Goal: Task Accomplishment & Management: Use online tool/utility

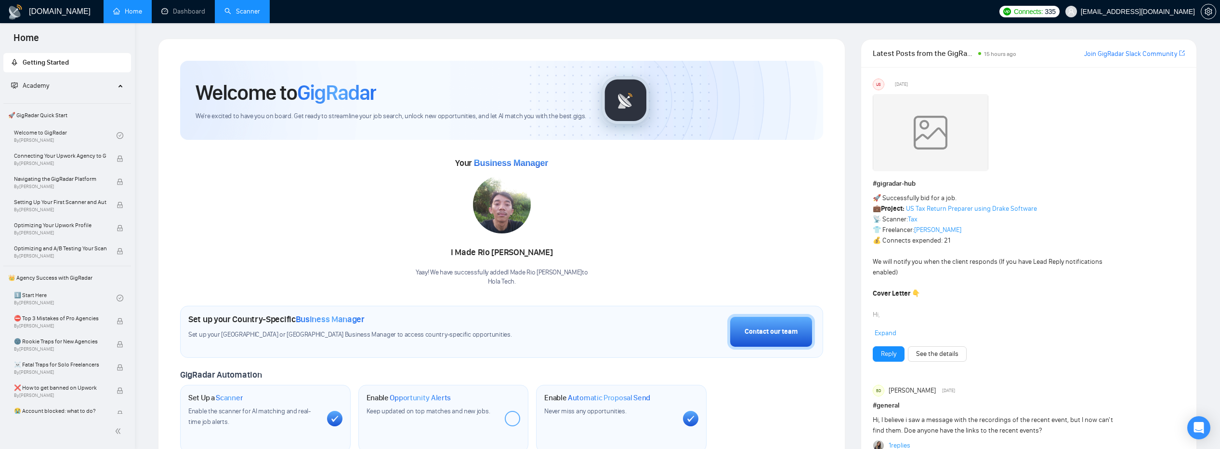
click at [225, 8] on link "Scanner" at bounding box center [243, 11] width 36 height 8
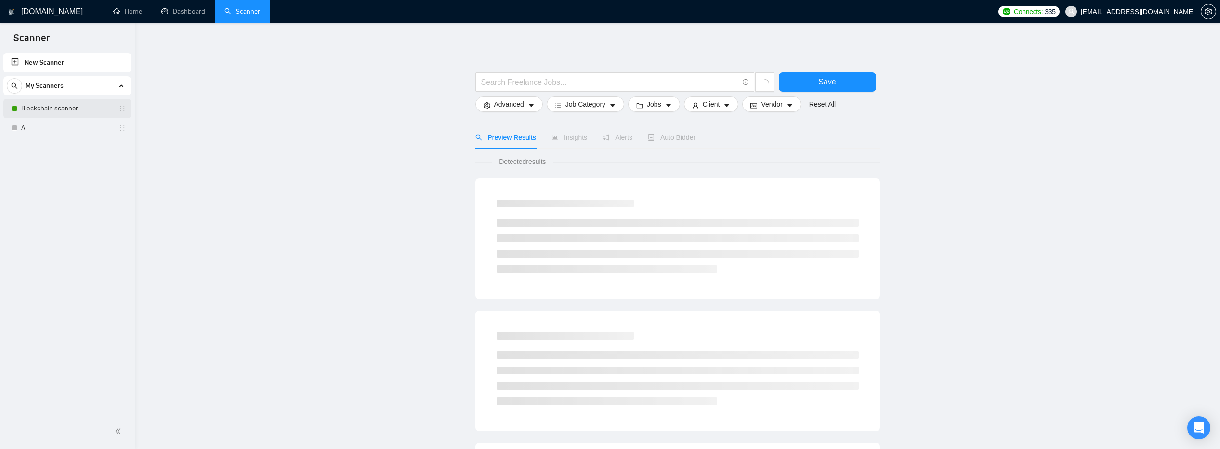
click at [66, 112] on link "Blockchain scanner" at bounding box center [67, 108] width 92 height 19
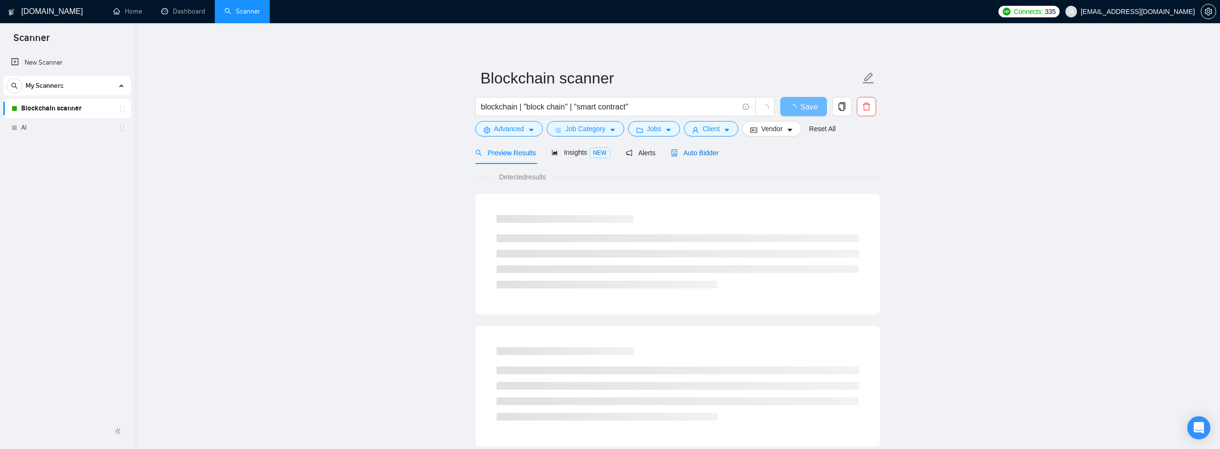
click at [703, 152] on span "Auto Bidder" at bounding box center [695, 153] width 48 height 8
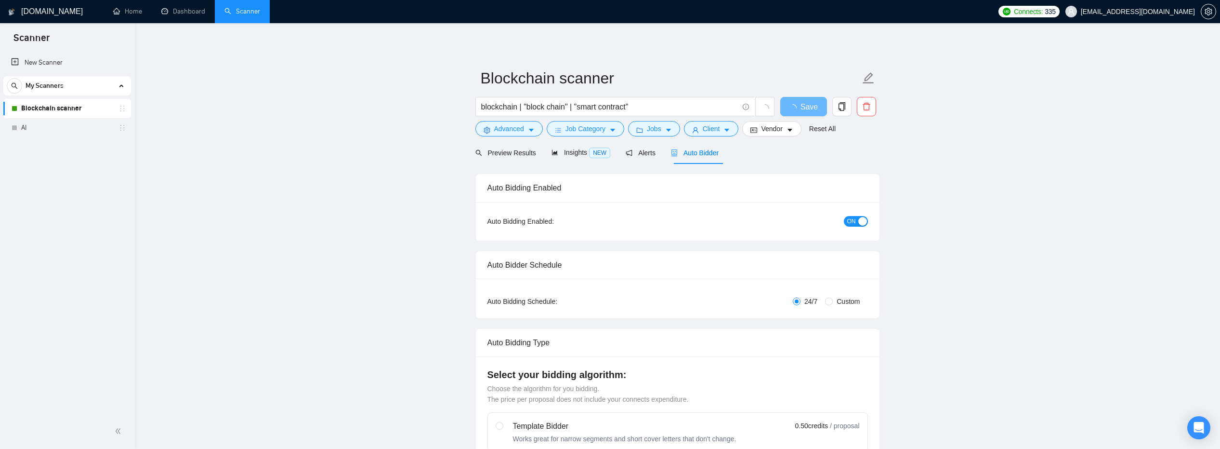
radio input "false"
radio input "true"
checkbox input "true"
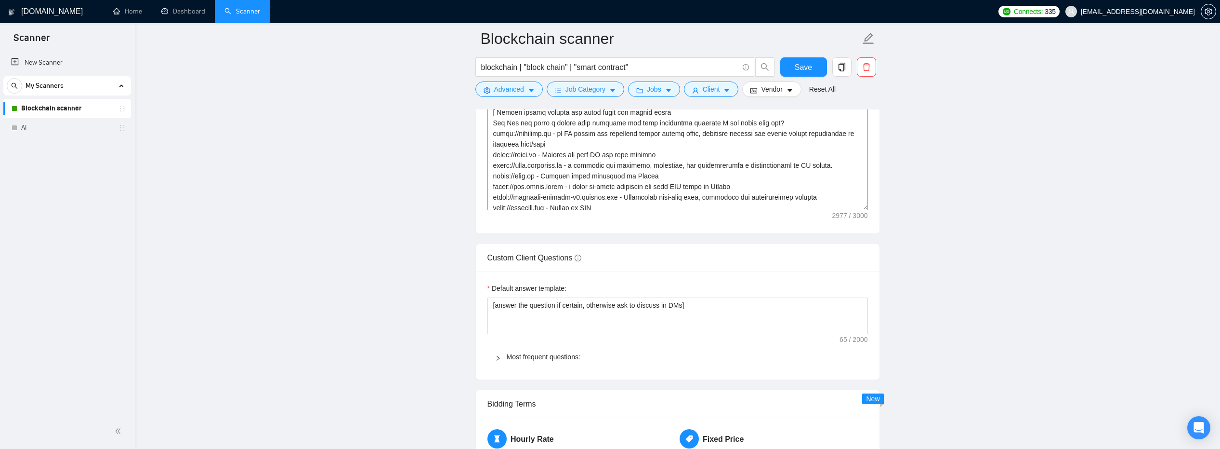
scroll to position [265, 0]
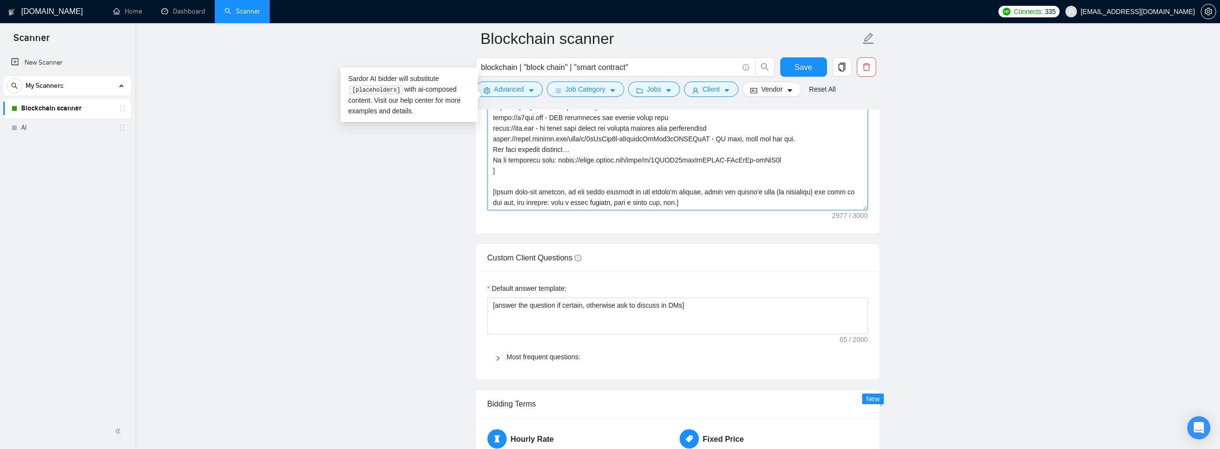
drag, startPoint x: 801, startPoint y: 160, endPoint x: 560, endPoint y: 159, distance: 241.4
click at [560, 159] on textarea "Cover letter template:" at bounding box center [678, 101] width 381 height 217
paste textarea "NMV1b964Rc2le1j6tnaqN5evI_CDagVZ/view?usp=drive_link"
drag, startPoint x: 785, startPoint y: 160, endPoint x: 847, endPoint y: 160, distance: 62.2
click at [847, 160] on textarea "Cover letter template:" at bounding box center [678, 101] width 381 height 217
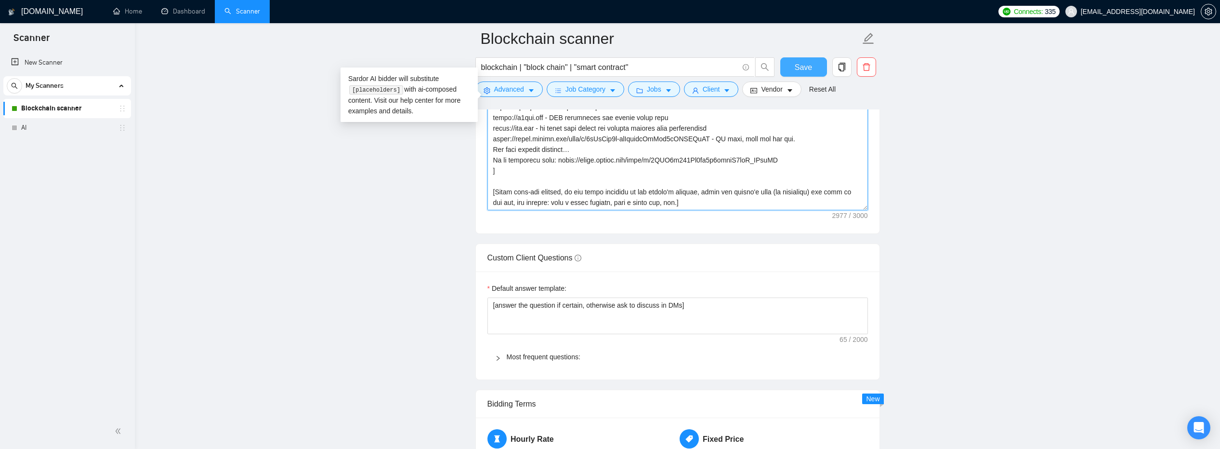
type textarea "[Write a personal greeting using the client's name or company name (if any is p…"
click at [804, 68] on span "Save" at bounding box center [803, 67] width 17 height 12
